Goal: Navigation & Orientation: Understand site structure

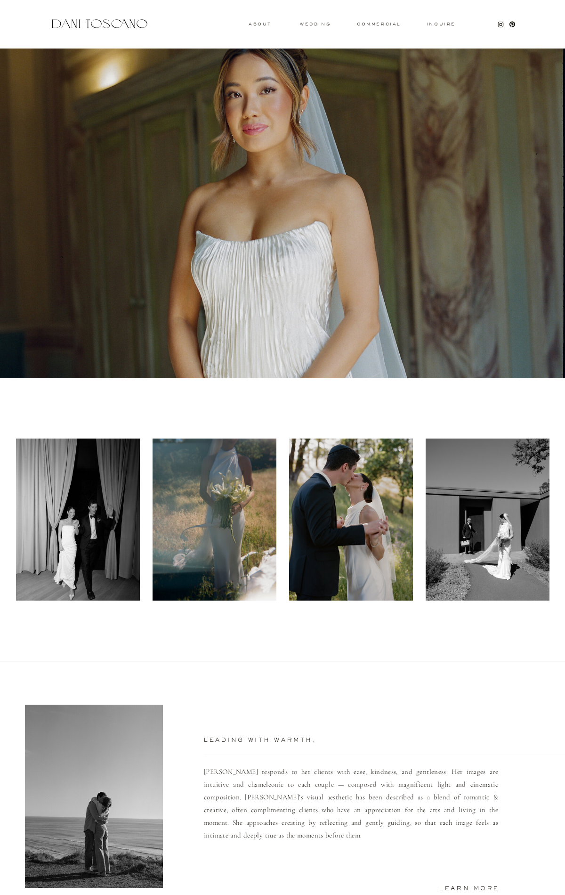
scroll to position [414, 0]
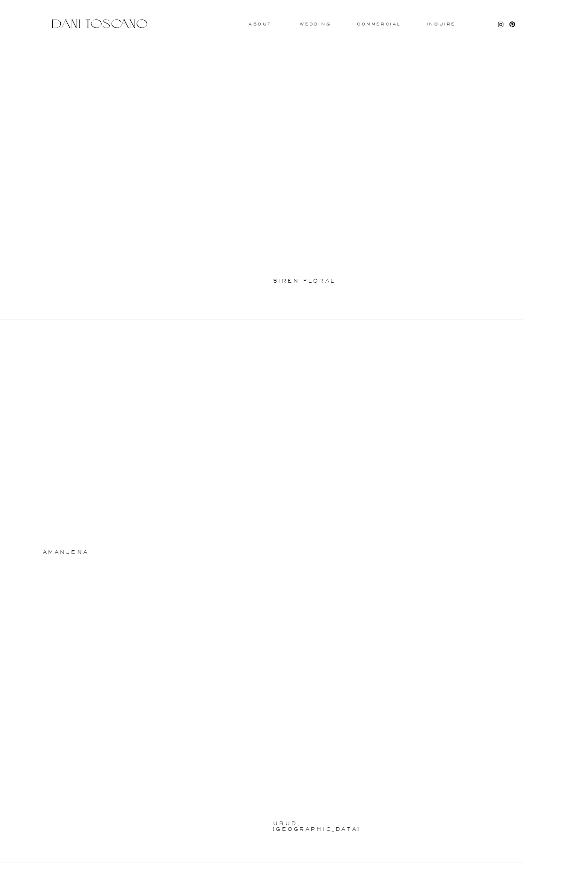
scroll to position [817, 0]
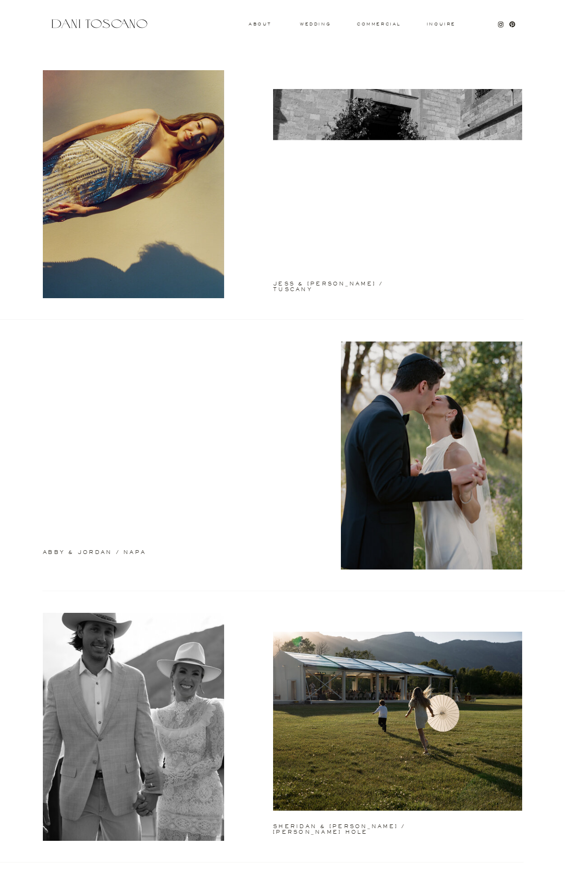
scroll to position [1903, 0]
